Goal: Find specific page/section: Find specific page/section

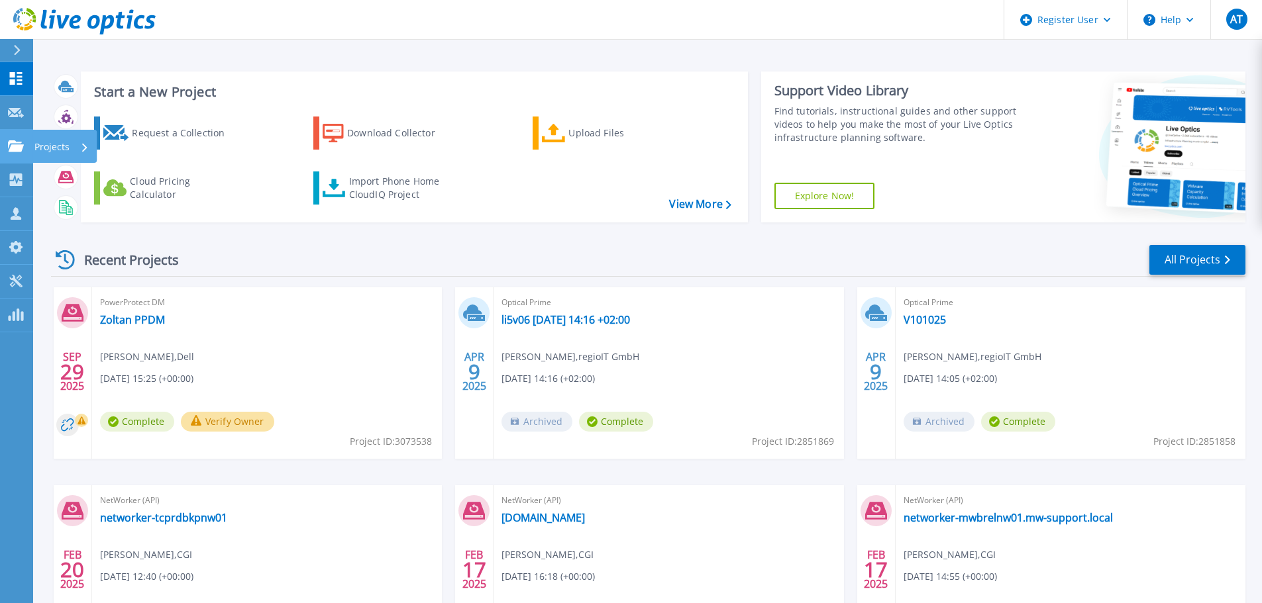
click at [26, 146] on link "Projects Projects" at bounding box center [16, 147] width 33 height 34
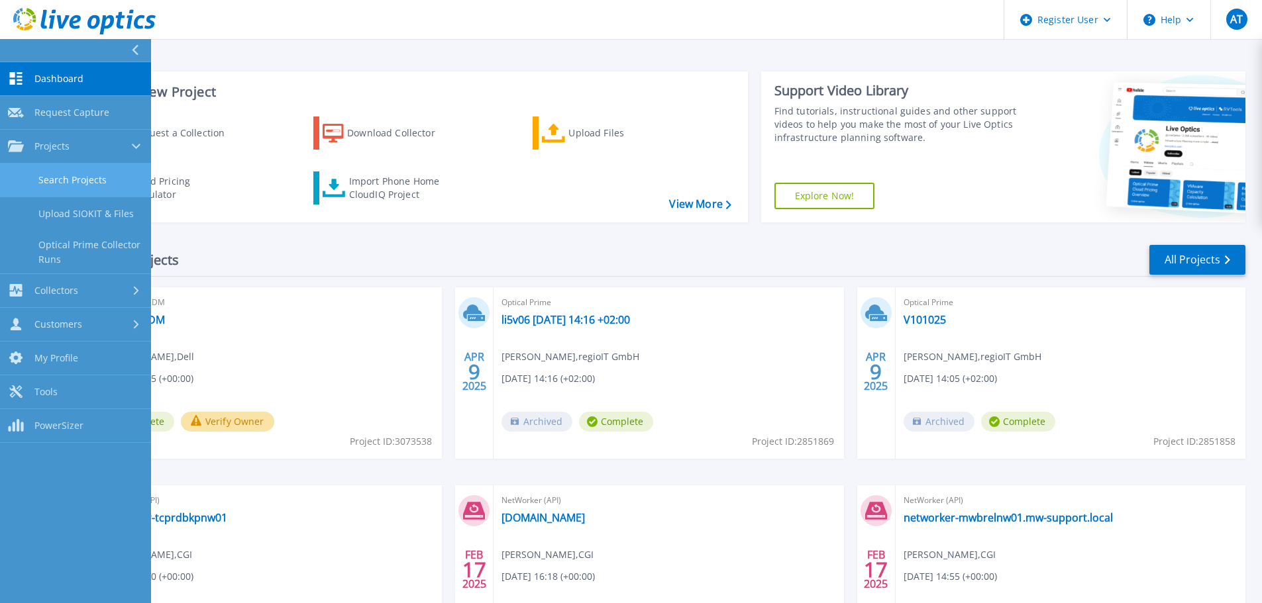
click at [60, 172] on link "Search Projects" at bounding box center [75, 181] width 151 height 34
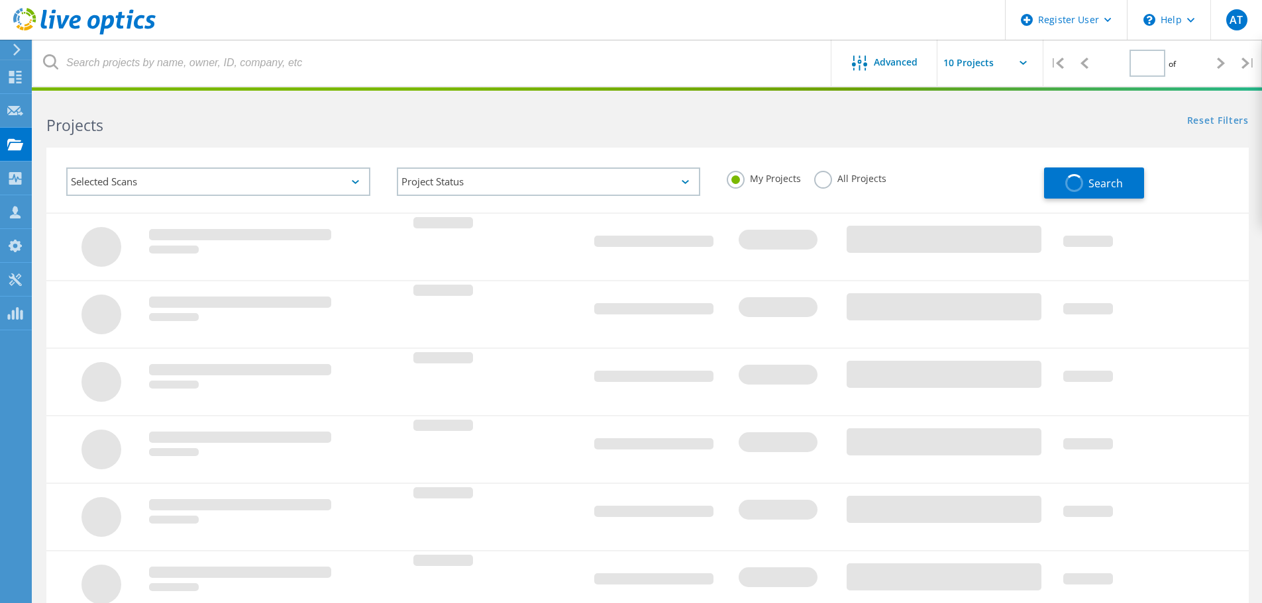
type input "1"
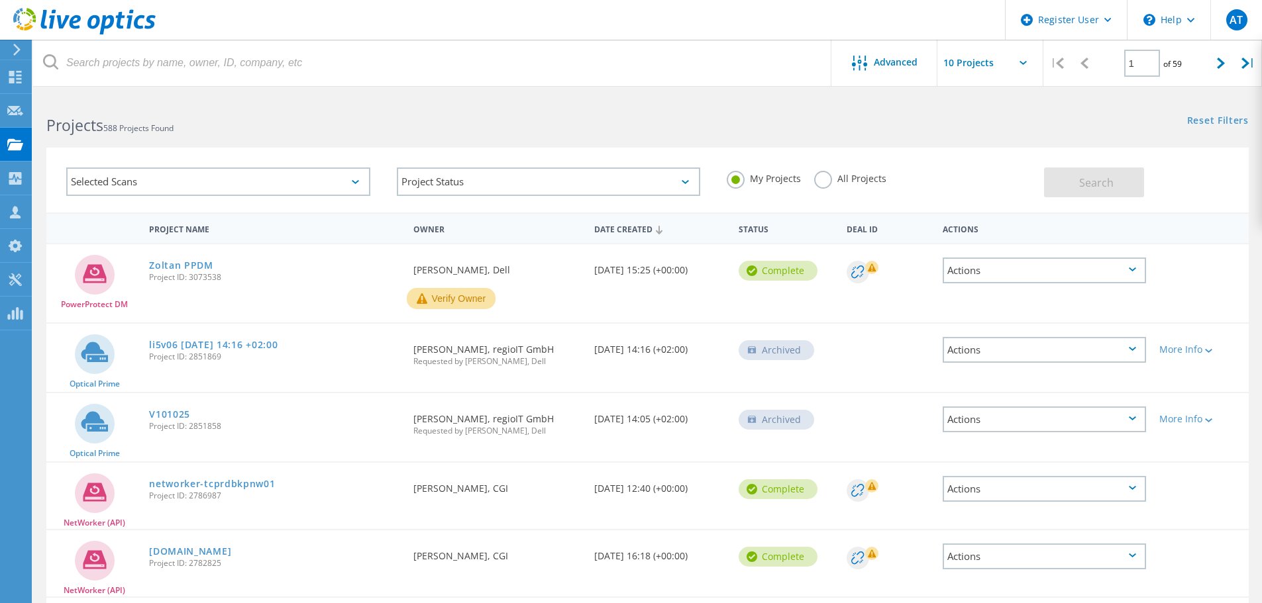
click at [164, 128] on span "588 Projects Found" at bounding box center [138, 128] width 70 height 11
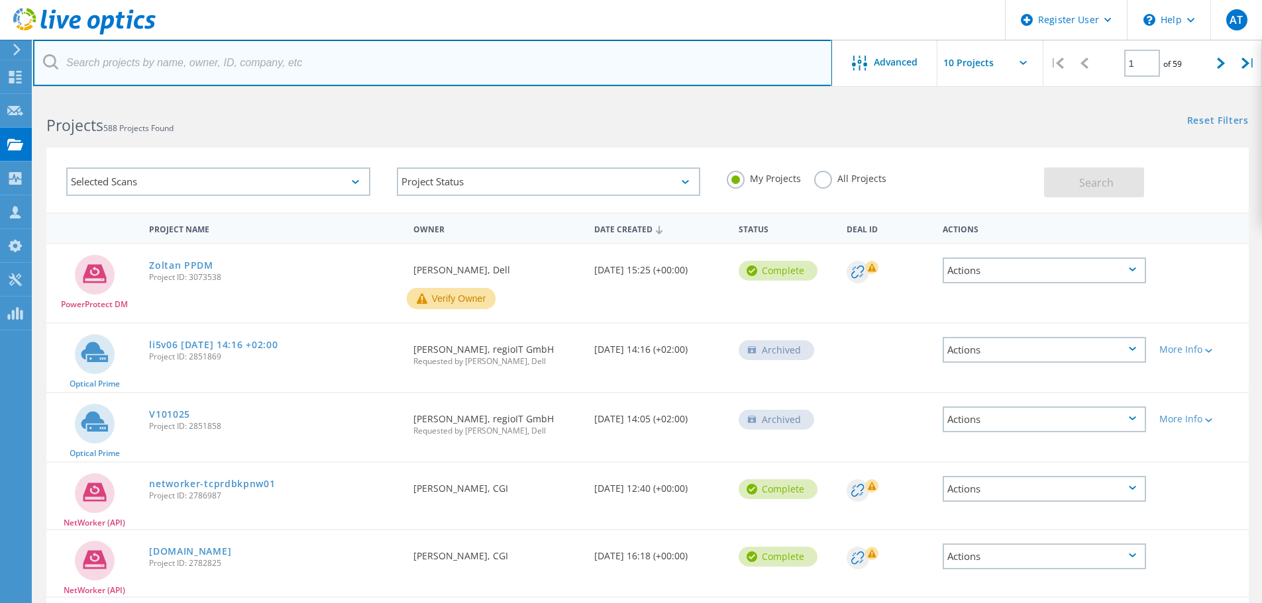
click at [205, 62] on input "text" at bounding box center [432, 63] width 799 height 46
paste input "Avamar LAPHAVEPR14 20250925"
type input "Avamar LAPHAVEPR14 20250925"
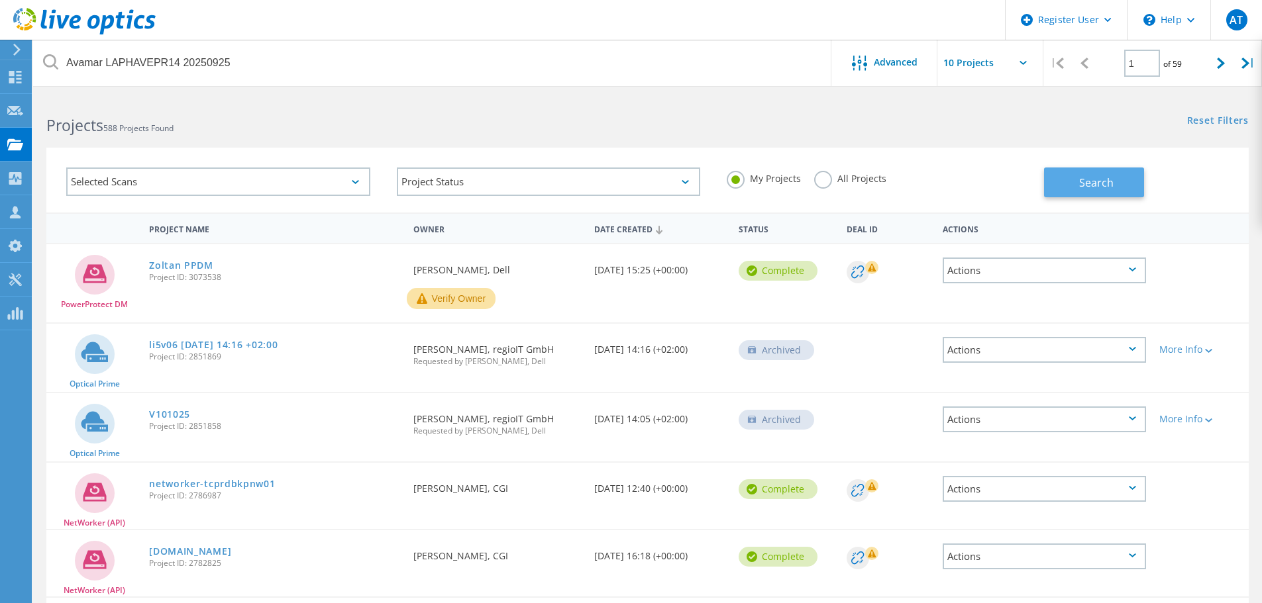
click at [1122, 179] on button "Search" at bounding box center [1094, 183] width 100 height 30
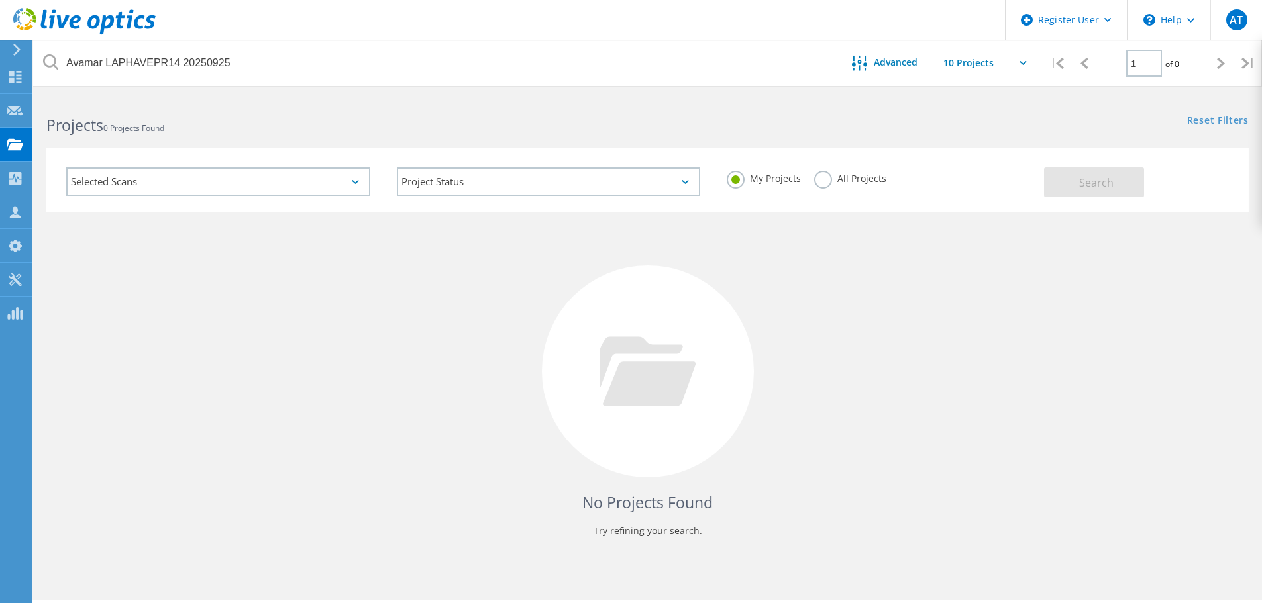
click at [827, 180] on label "All Projects" at bounding box center [850, 177] width 72 height 13
click at [0, 0] on input "All Projects" at bounding box center [0, 0] width 0 height 0
click at [1104, 185] on span "Search" at bounding box center [1096, 182] width 34 height 15
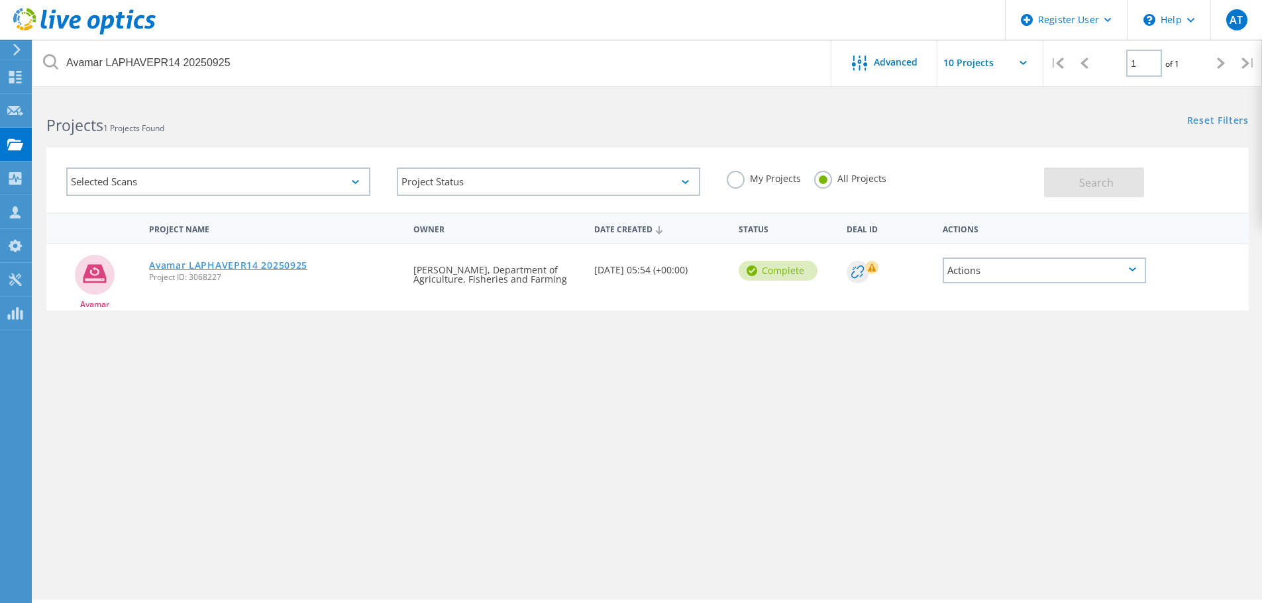
click at [250, 270] on link "Avamar LAPHAVEPR14 20250925" at bounding box center [228, 265] width 158 height 9
click at [254, 264] on link "Avamar LAPHAVEPR14 20250925" at bounding box center [228, 265] width 158 height 9
